Goal: Communication & Community: Share content

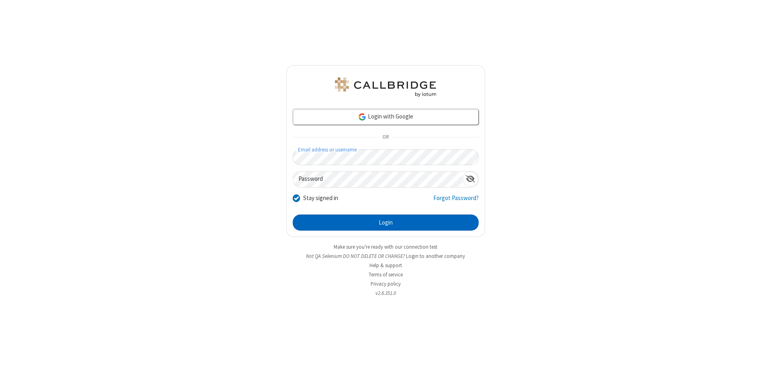
click at [385, 222] on button "Login" at bounding box center [386, 222] width 186 height 16
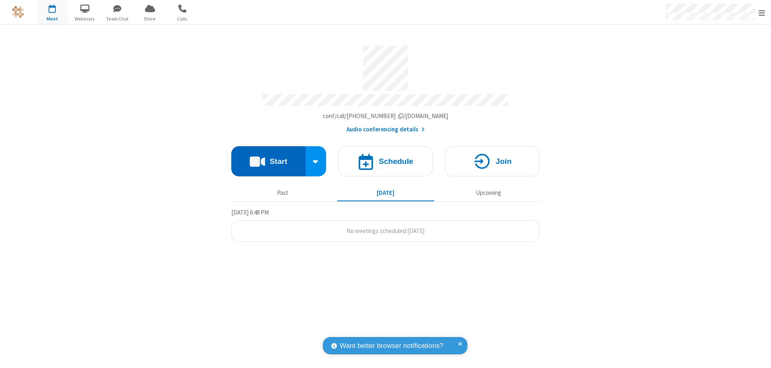
click at [268, 157] on button "Start" at bounding box center [268, 161] width 74 height 30
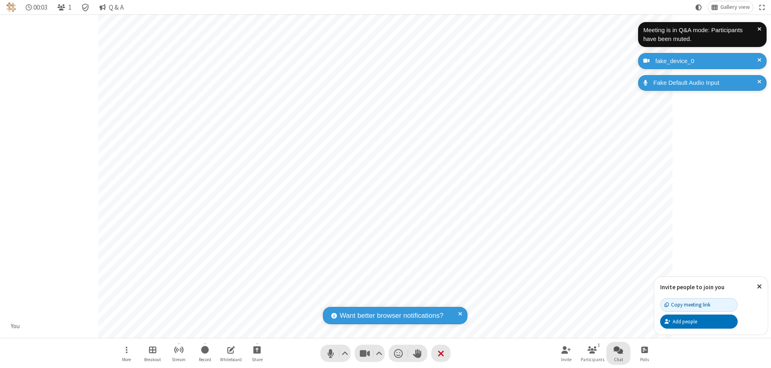
click at [618, 349] on span "Open chat" at bounding box center [618, 349] width 10 height 10
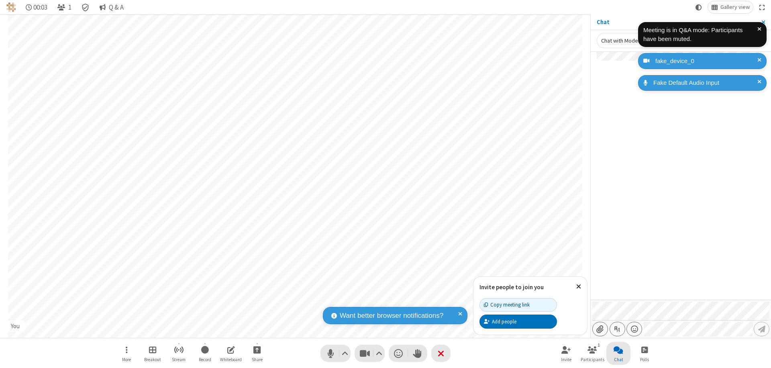
type input "C:\fakepath\doc_test.docx"
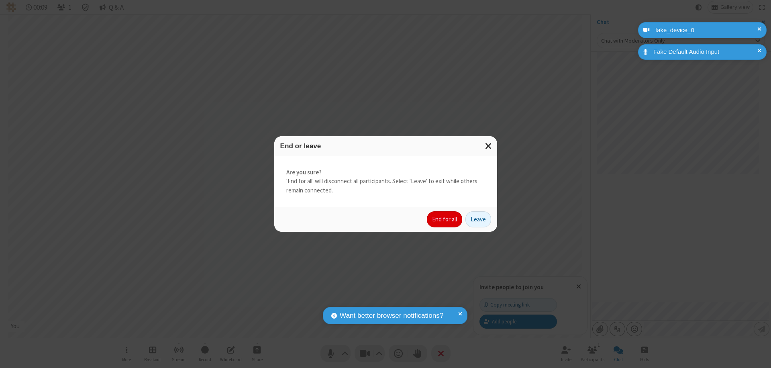
click at [445, 219] on button "End for all" at bounding box center [444, 219] width 35 height 16
